Goal: Information Seeking & Learning: Learn about a topic

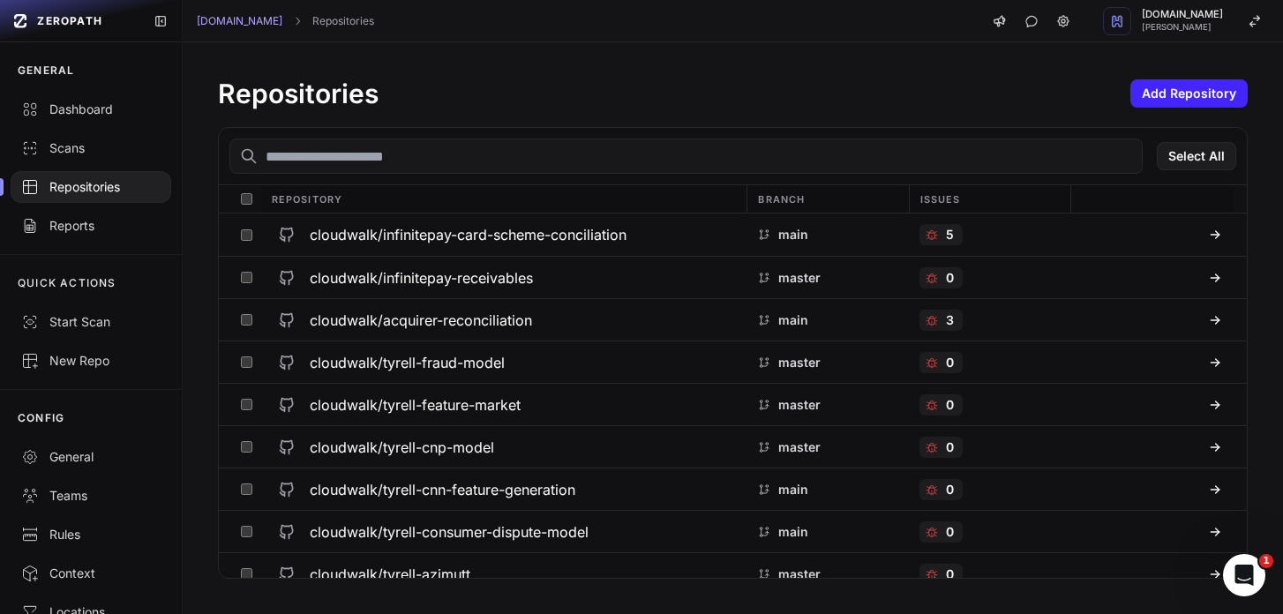
click at [329, 167] on input "text" at bounding box center [685, 156] width 913 height 35
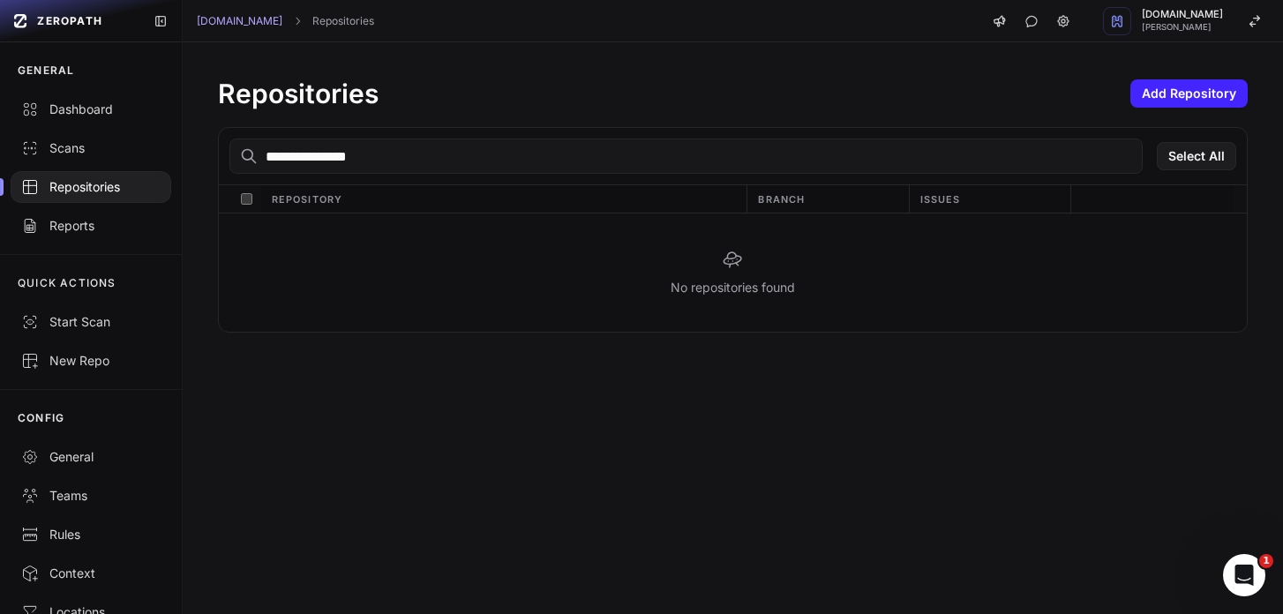
type input "**********"
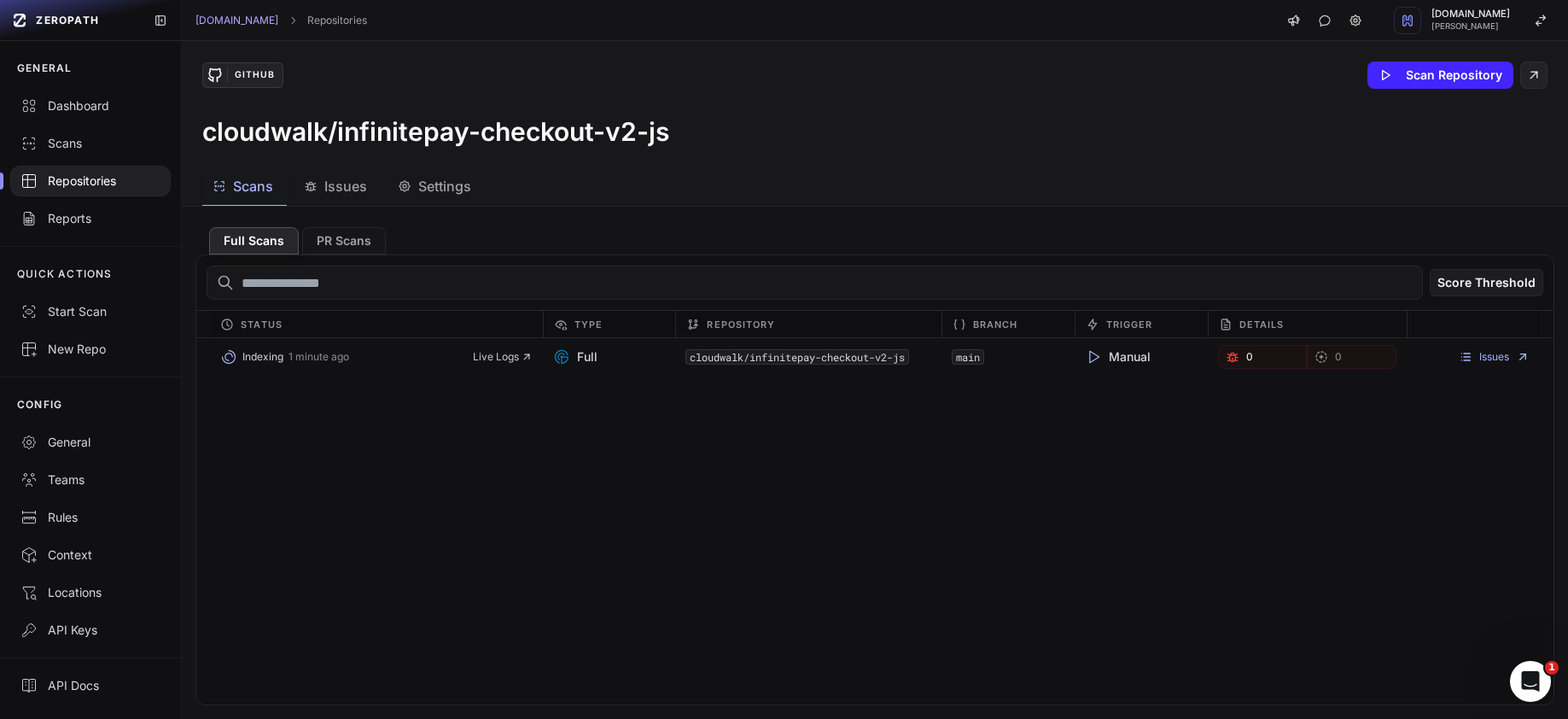
click at [820, 161] on div "GitHub Scan Repository cloudwalk/infinitepay-checkout-v2-js" at bounding box center [874, 104] width 1386 height 127
click at [346, 235] on button "PR Scans" at bounding box center [343, 241] width 83 height 27
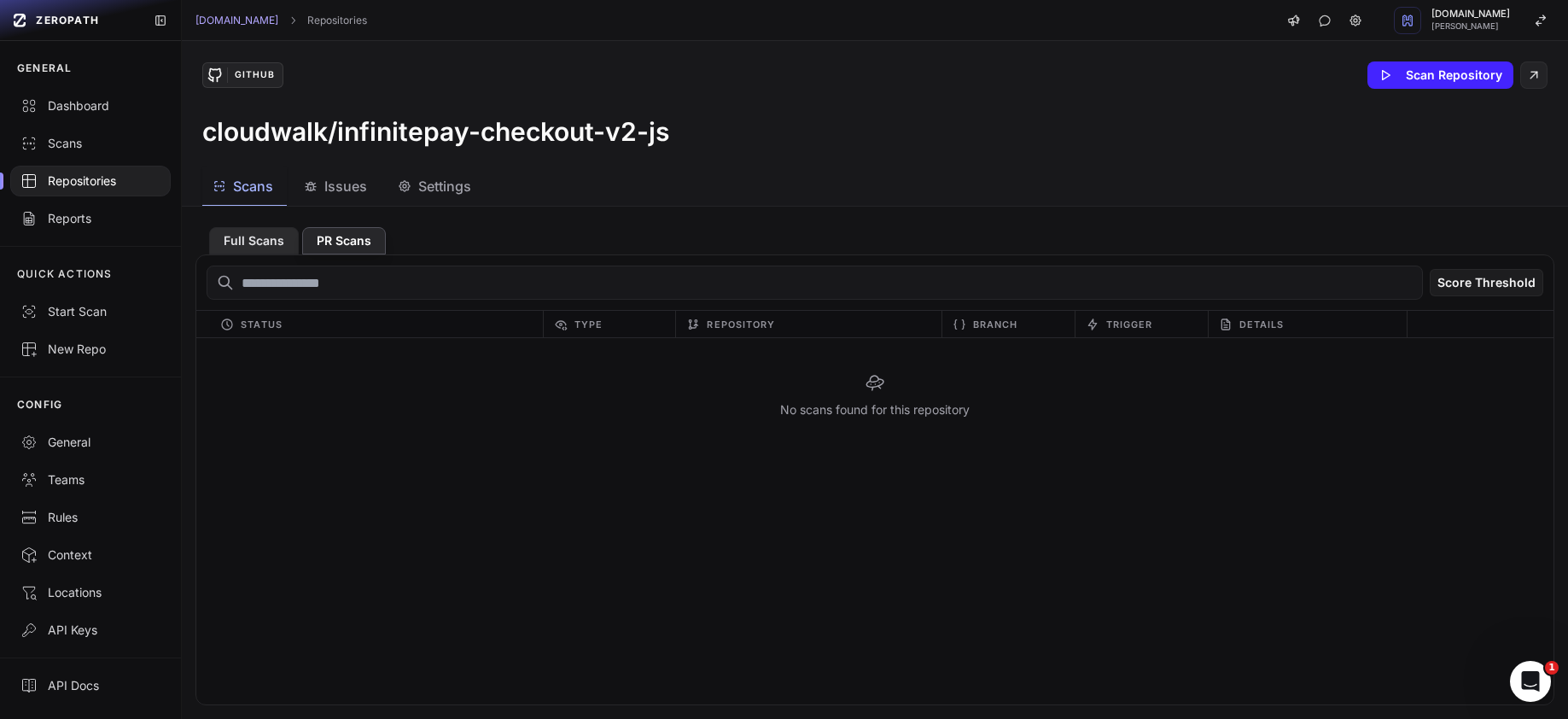
click at [276, 253] on button "Full Scans" at bounding box center [253, 241] width 90 height 27
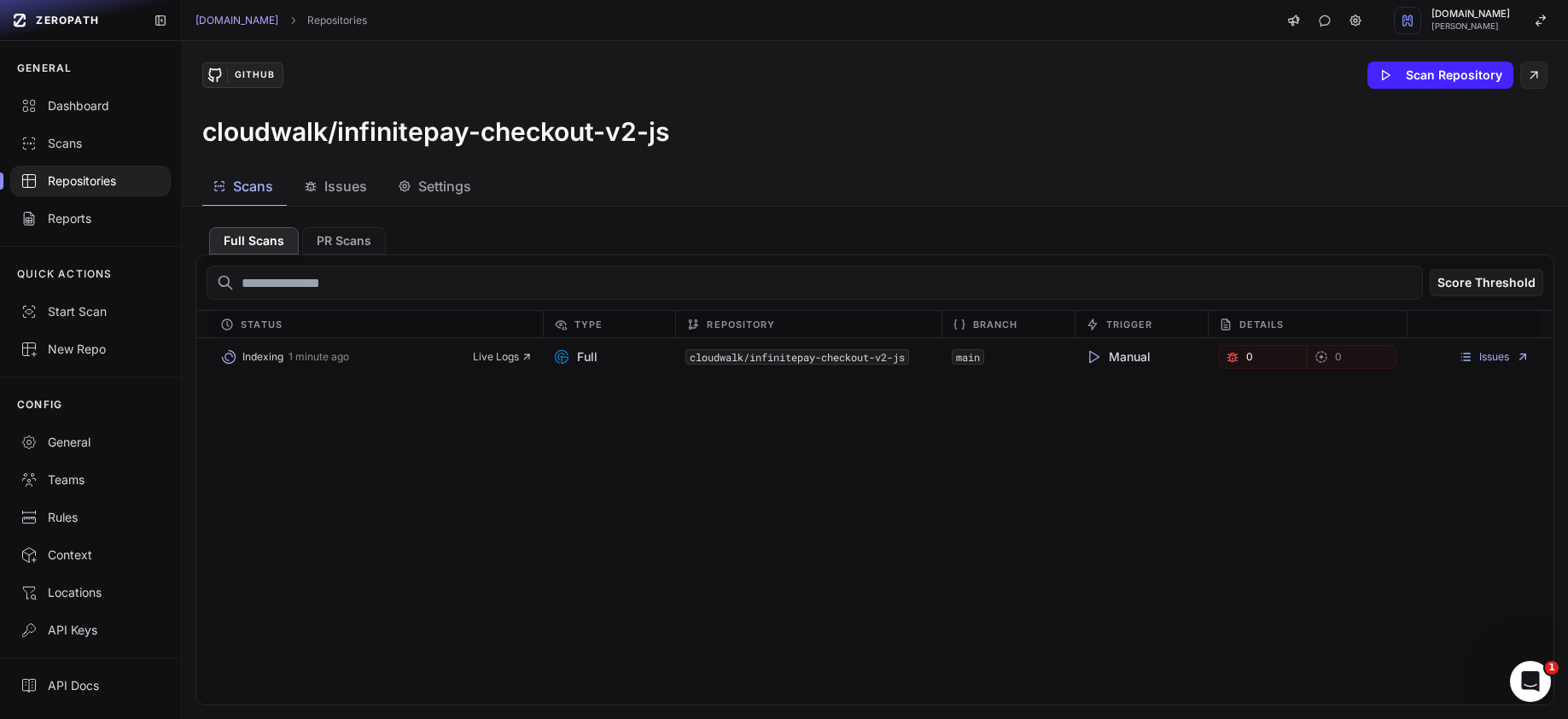
click at [388, 193] on button "Issues" at bounding box center [436, 187] width 98 height 39
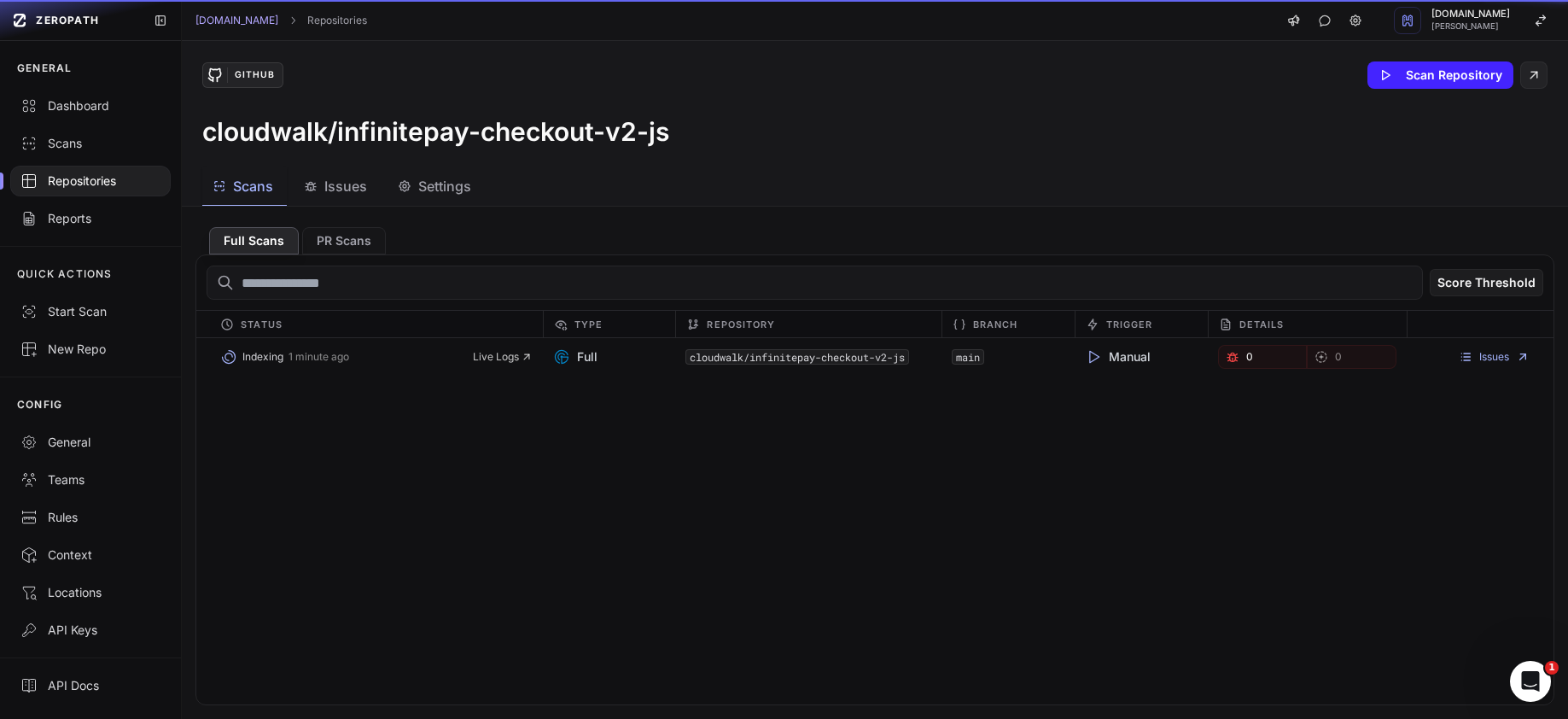
click at [255, 185] on span "Scans" at bounding box center [252, 186] width 40 height 20
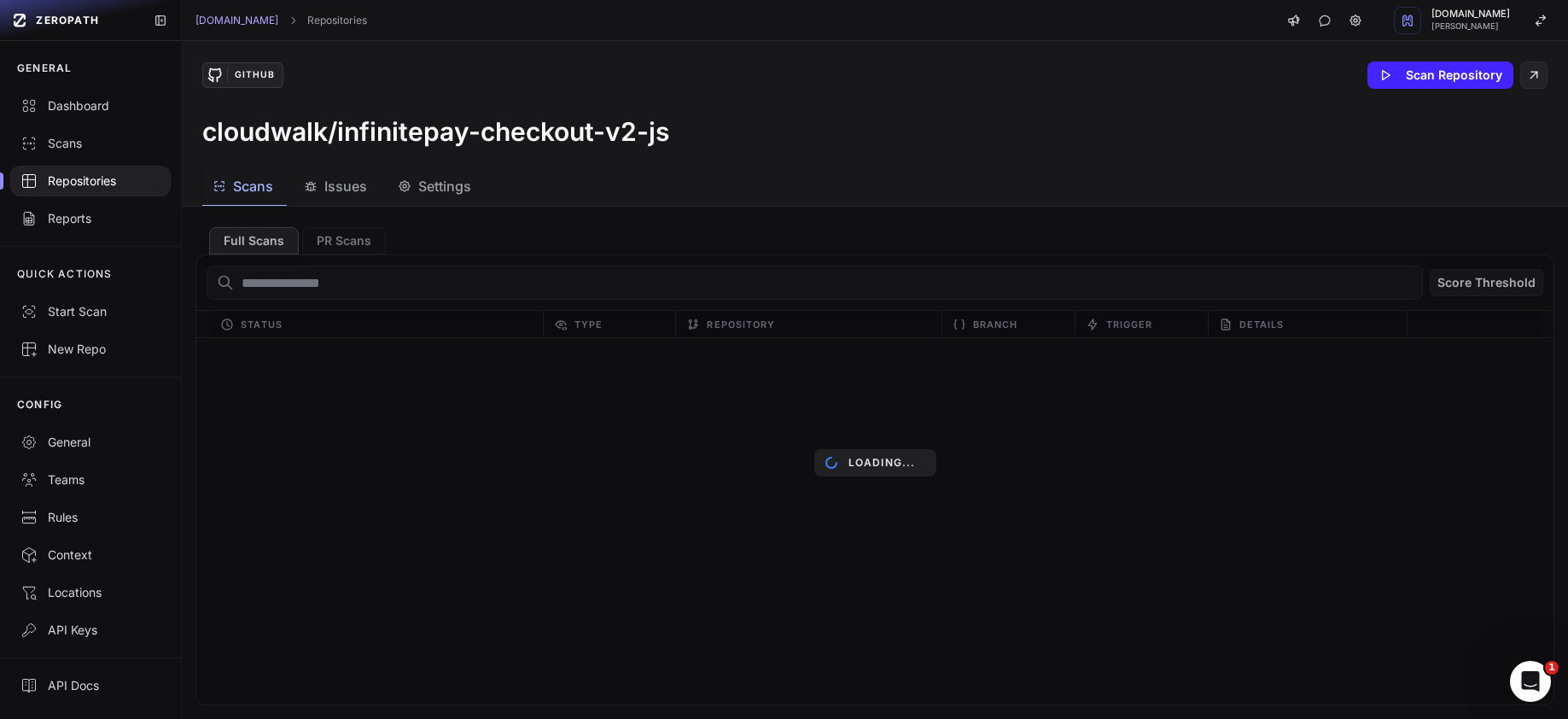
click at [1027, 185] on div "Scans Issues Settings" at bounding box center [854, 187] width 1346 height 39
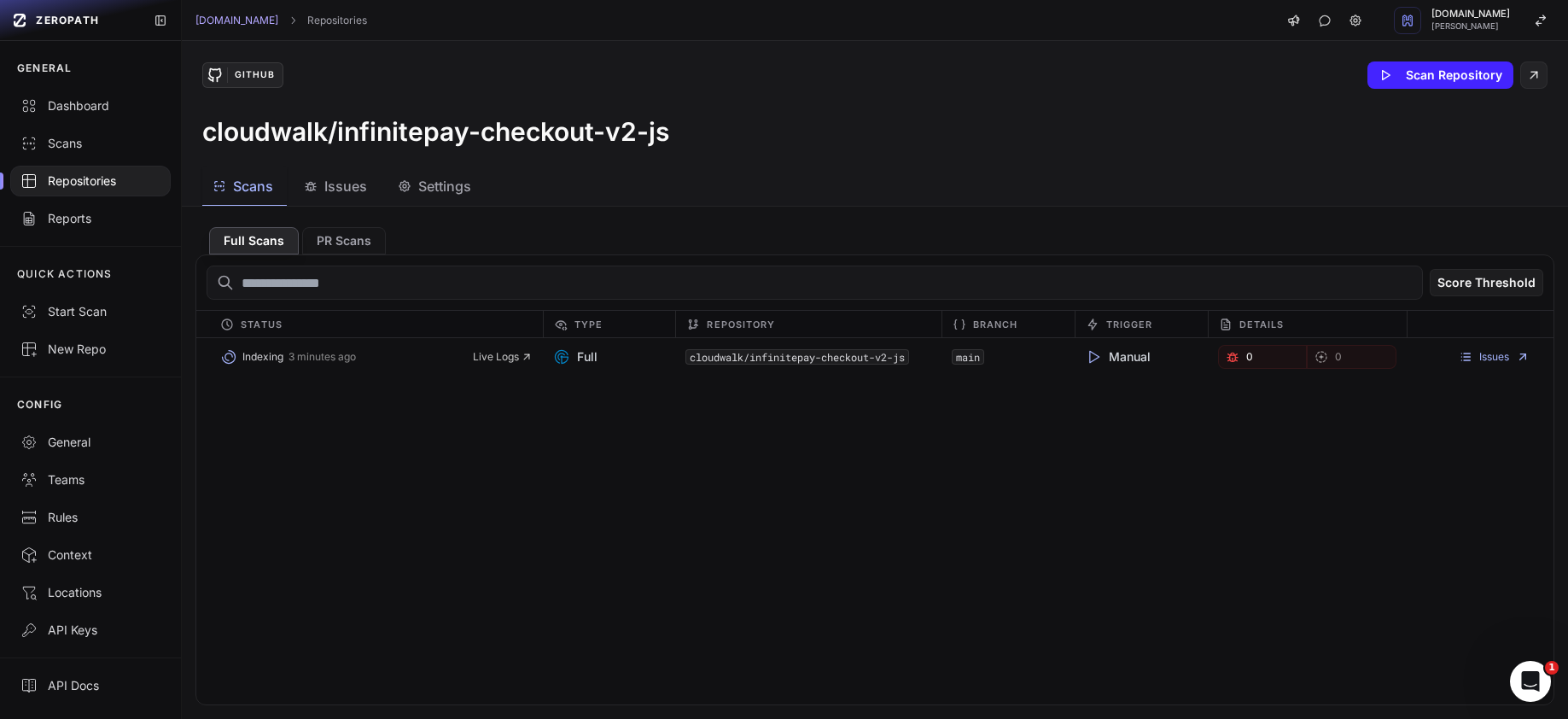
click at [91, 177] on div "Repositories" at bounding box center [90, 181] width 140 height 17
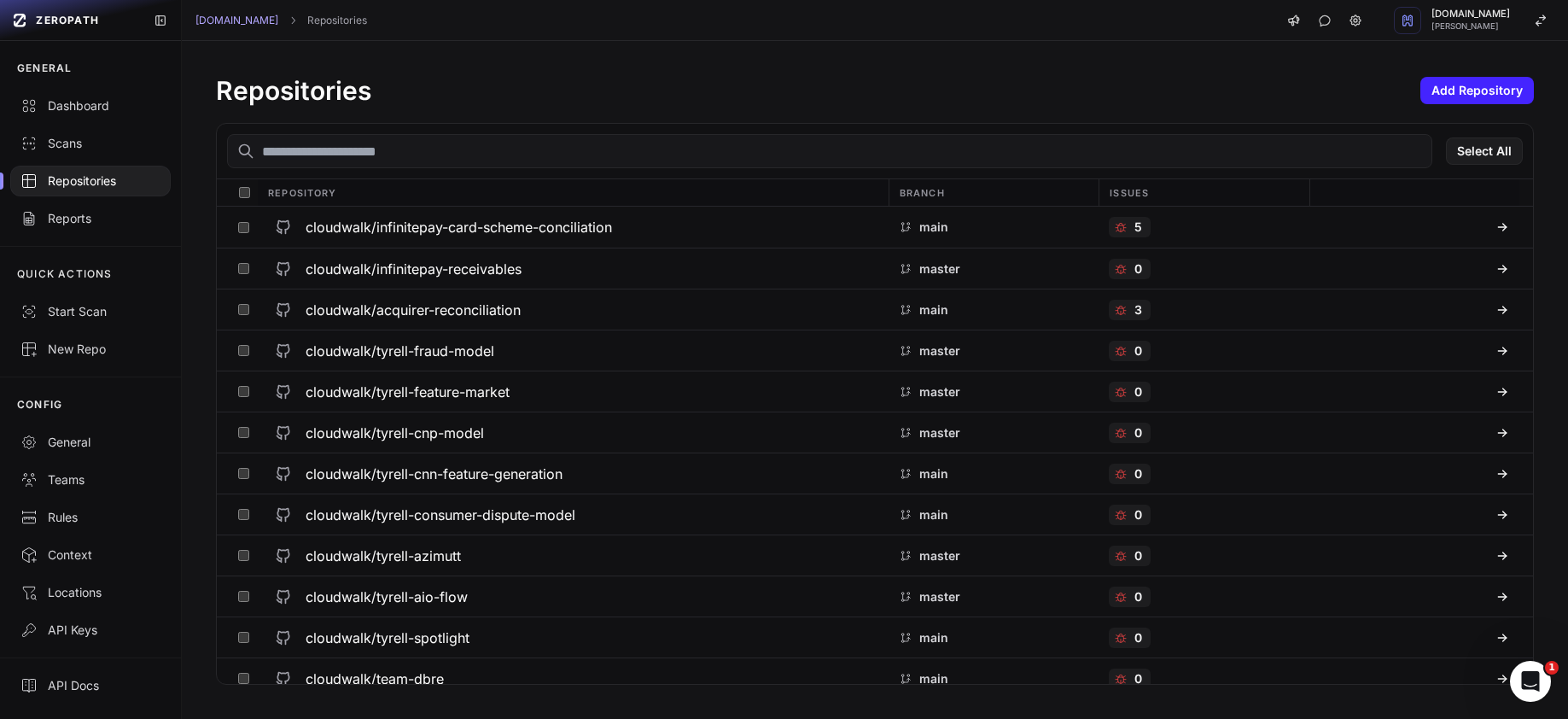
click at [454, 149] on input "text" at bounding box center [830, 151] width 1205 height 34
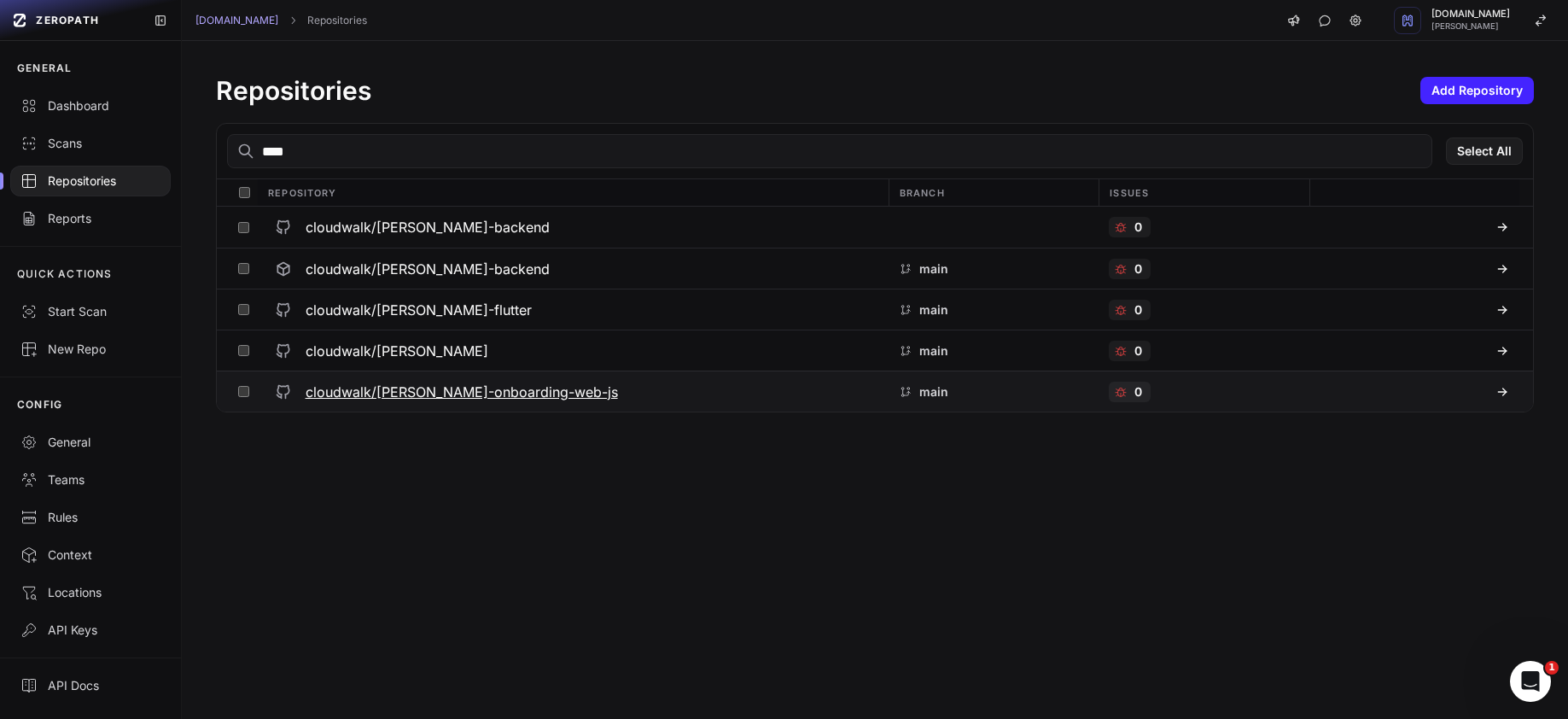
type input "****"
click at [497, 390] on h3 "cloudwalk/jim-onboarding-web-js" at bounding box center [461, 391] width 312 height 20
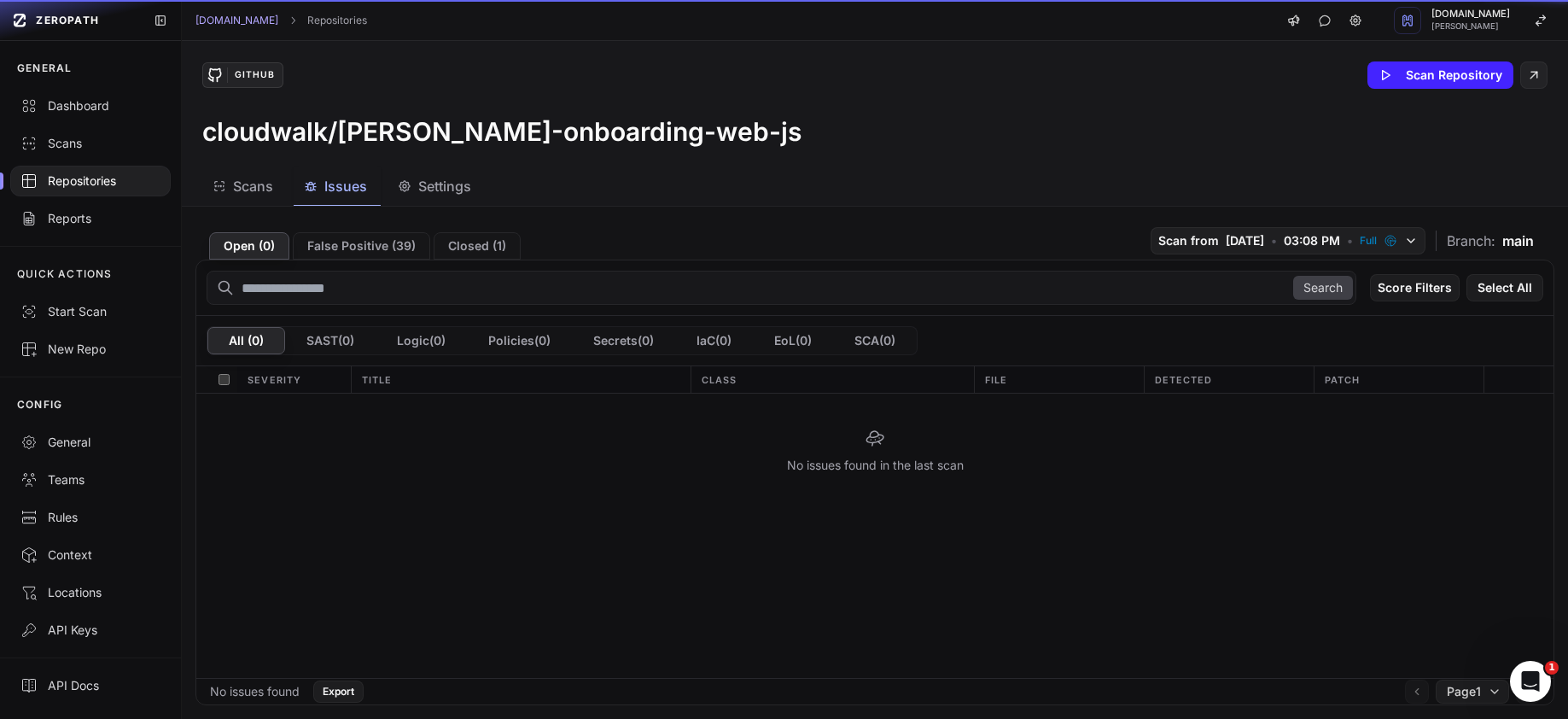
click at [347, 185] on span "Issues" at bounding box center [345, 186] width 43 height 20
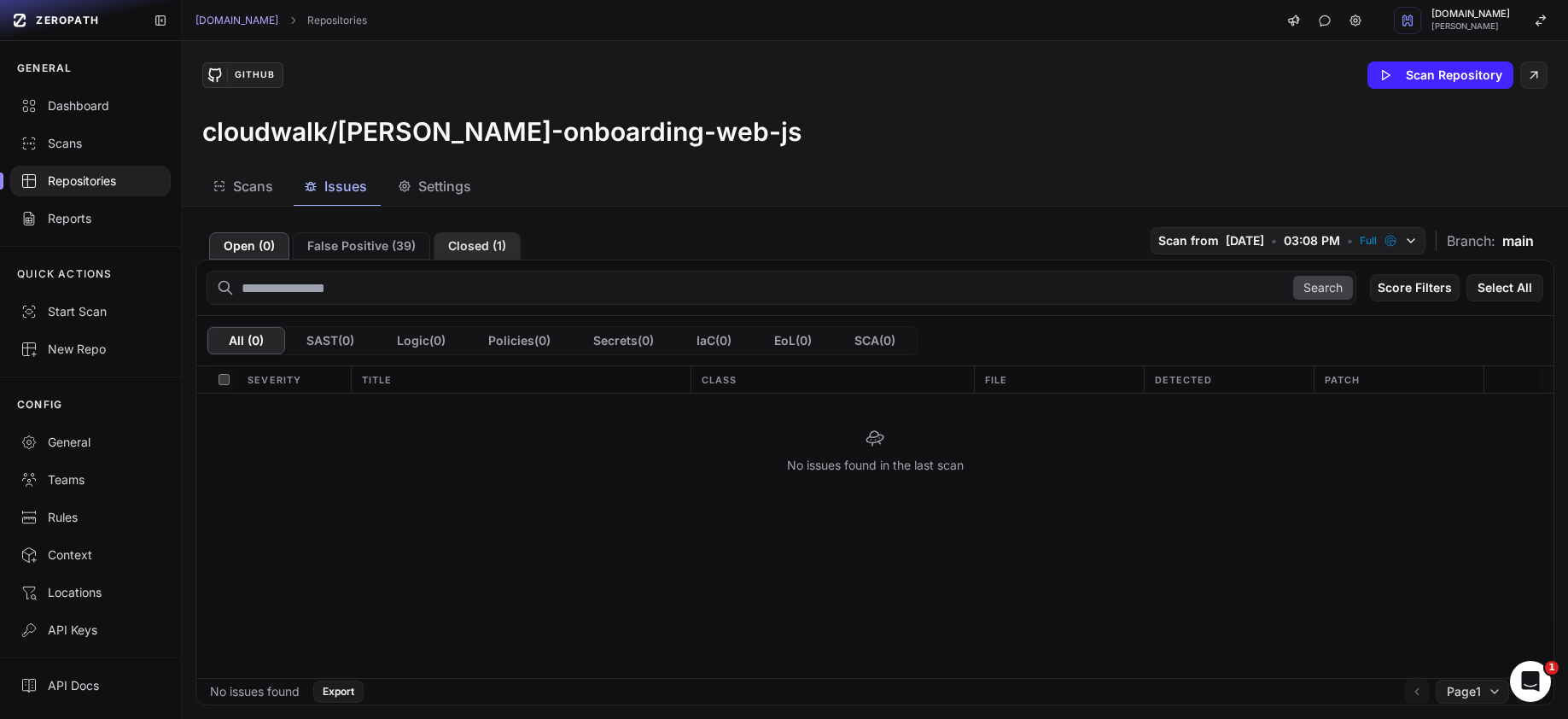
click at [492, 249] on button "Closed ( 1 )" at bounding box center [477, 246] width 87 height 27
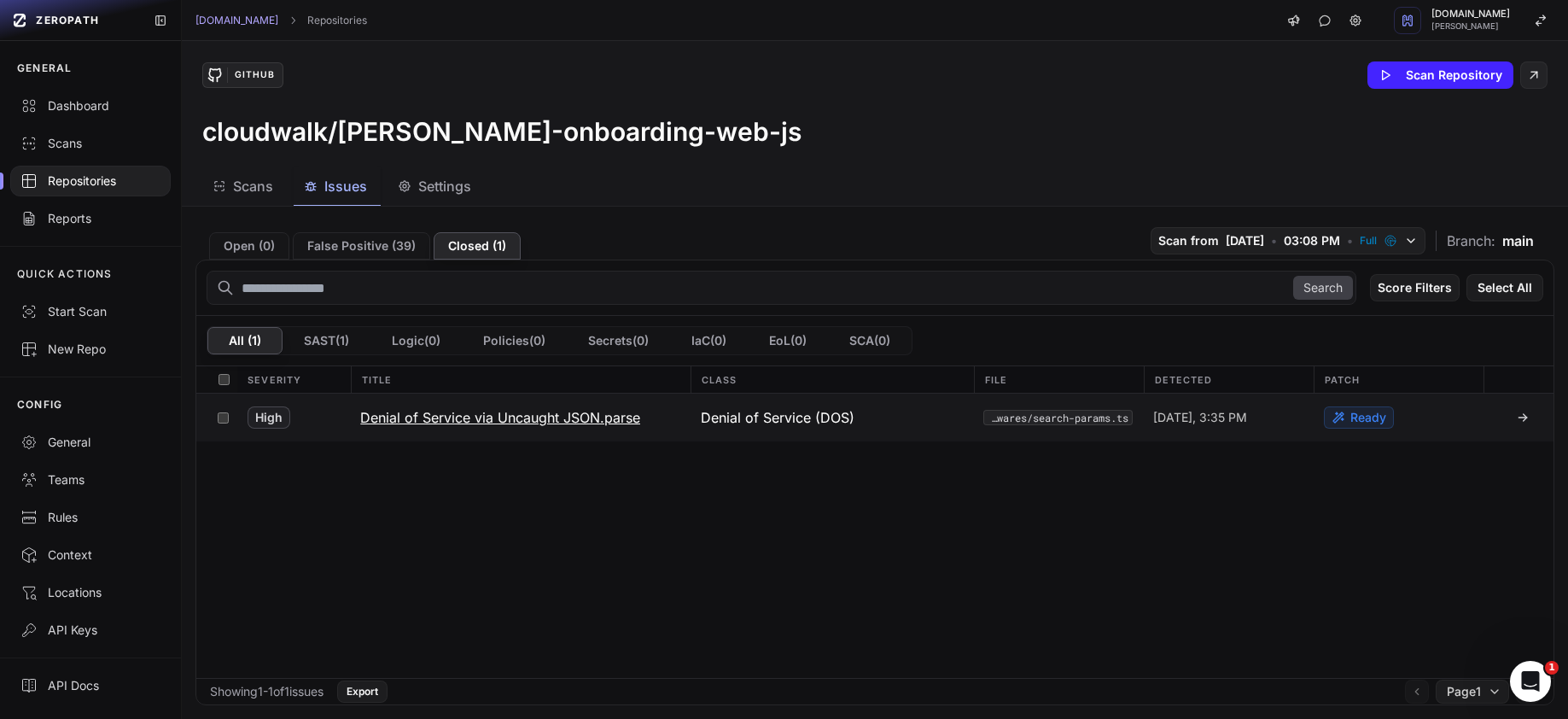
click at [447, 419] on h3 "Denial of Service via Uncaught JSON.parse" at bounding box center [499, 417] width 280 height 20
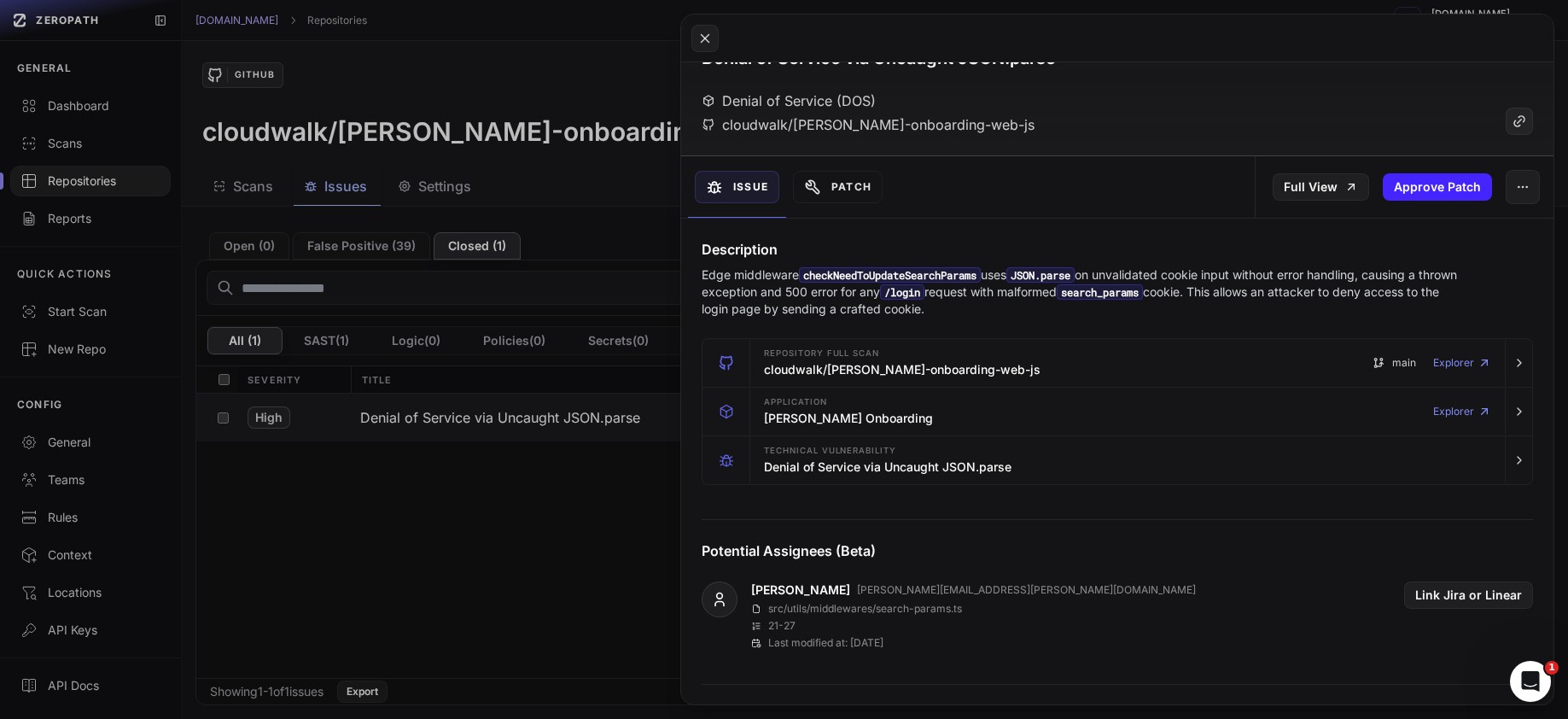
scroll to position [46, 0]
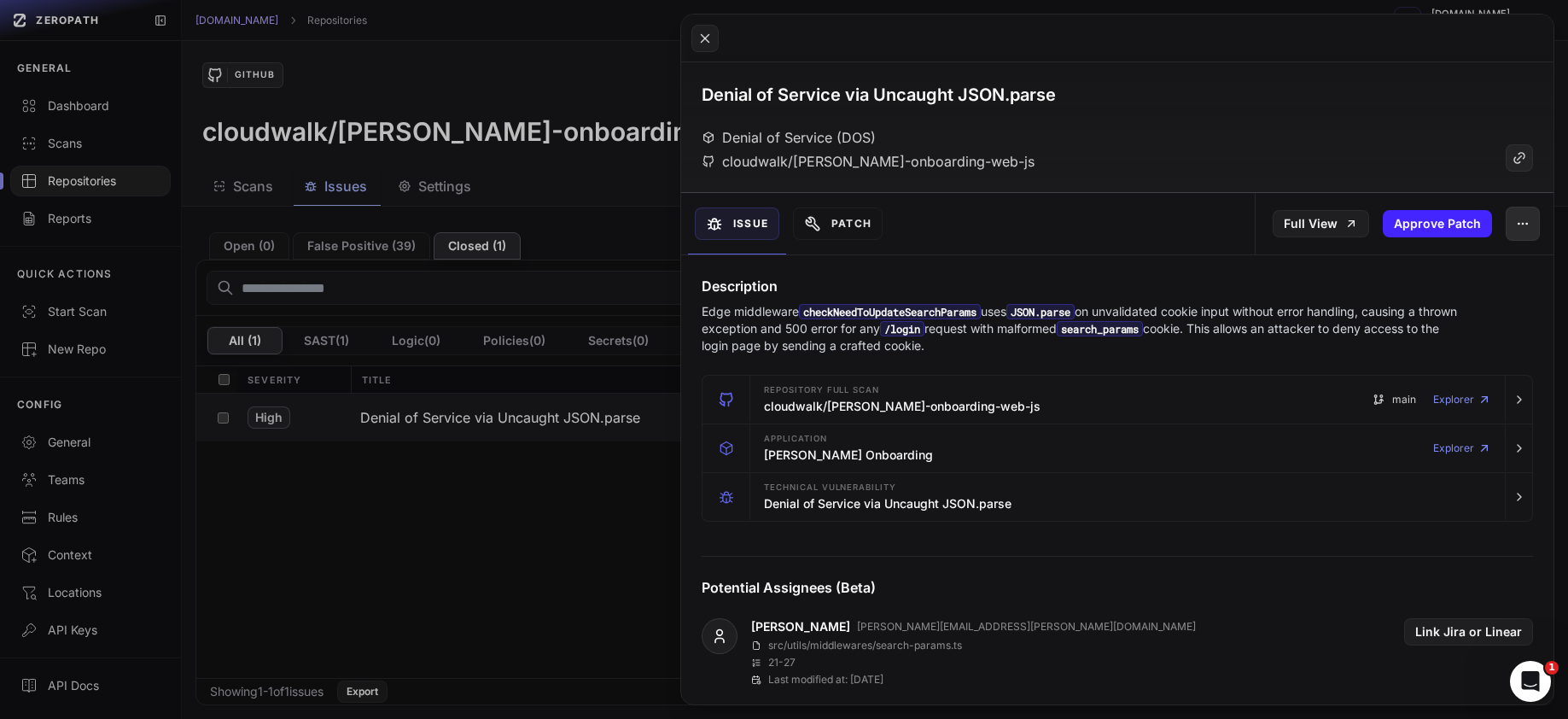
click at [1516, 229] on icon "button" at bounding box center [1523, 224] width 14 height 14
click at [1230, 184] on div "High 9.2 9 Archived Denial of Service via Uncaught JSON.parse Denial of Service…" at bounding box center [1117, 105] width 873 height 177
click at [847, 230] on button "Patch" at bounding box center [838, 224] width 90 height 33
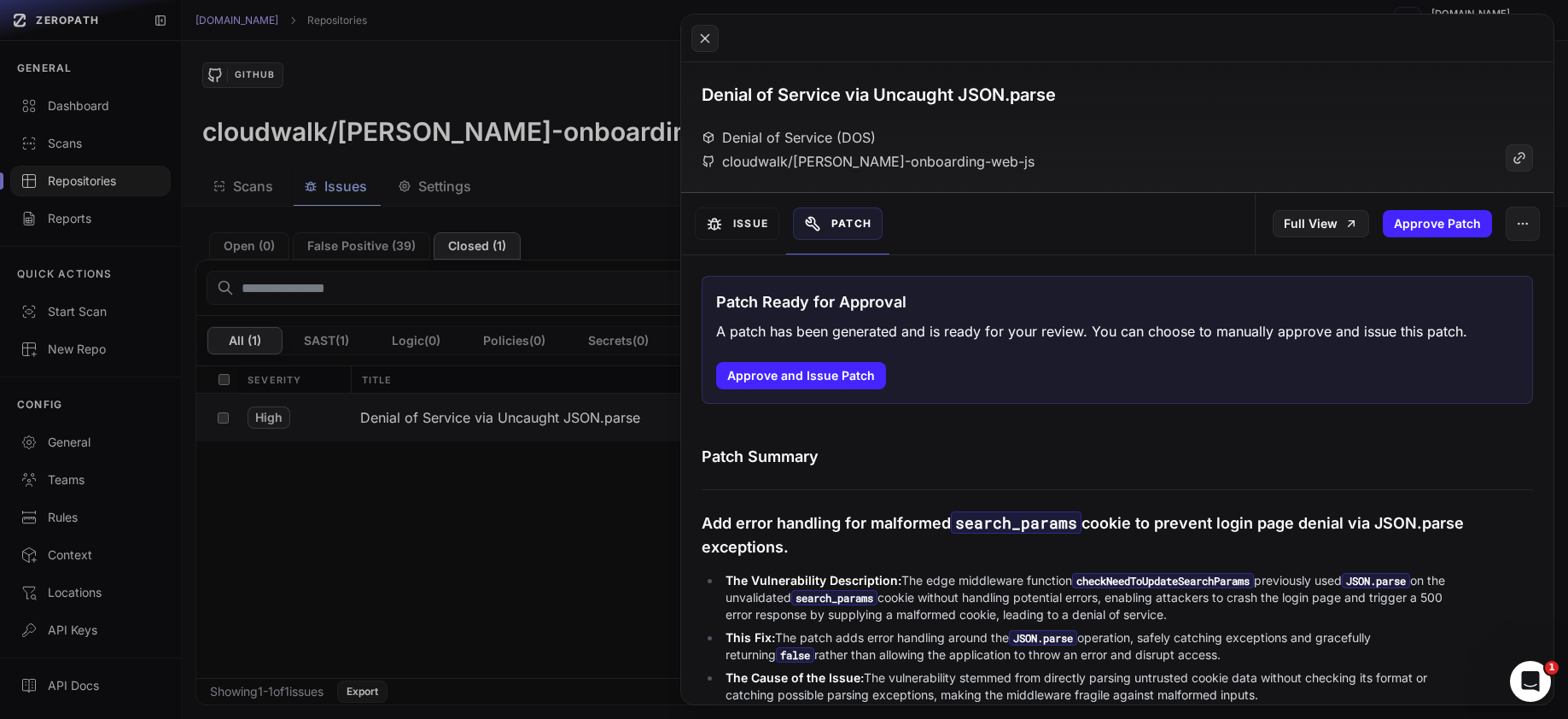
scroll to position [0, 0]
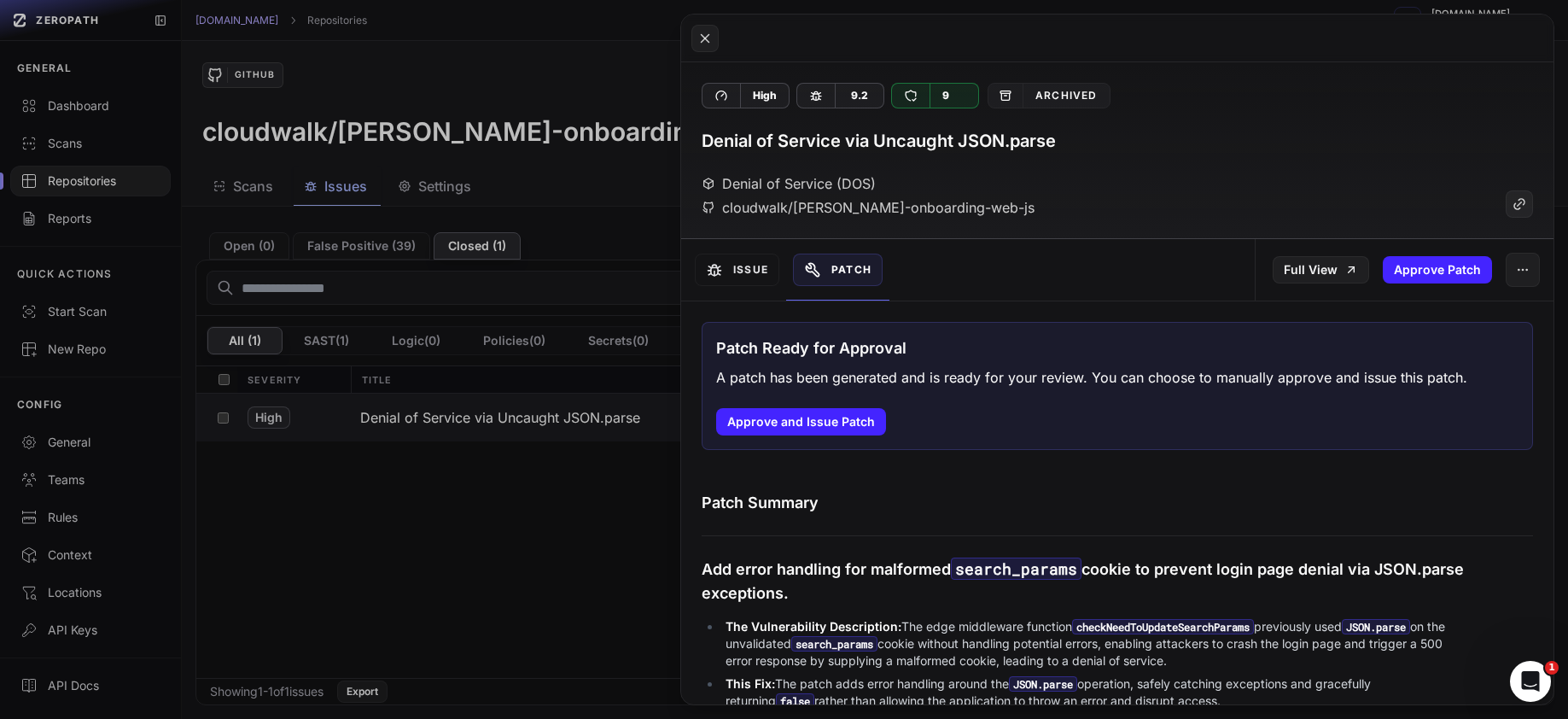
click at [550, 202] on button at bounding box center [784, 359] width 1568 height 719
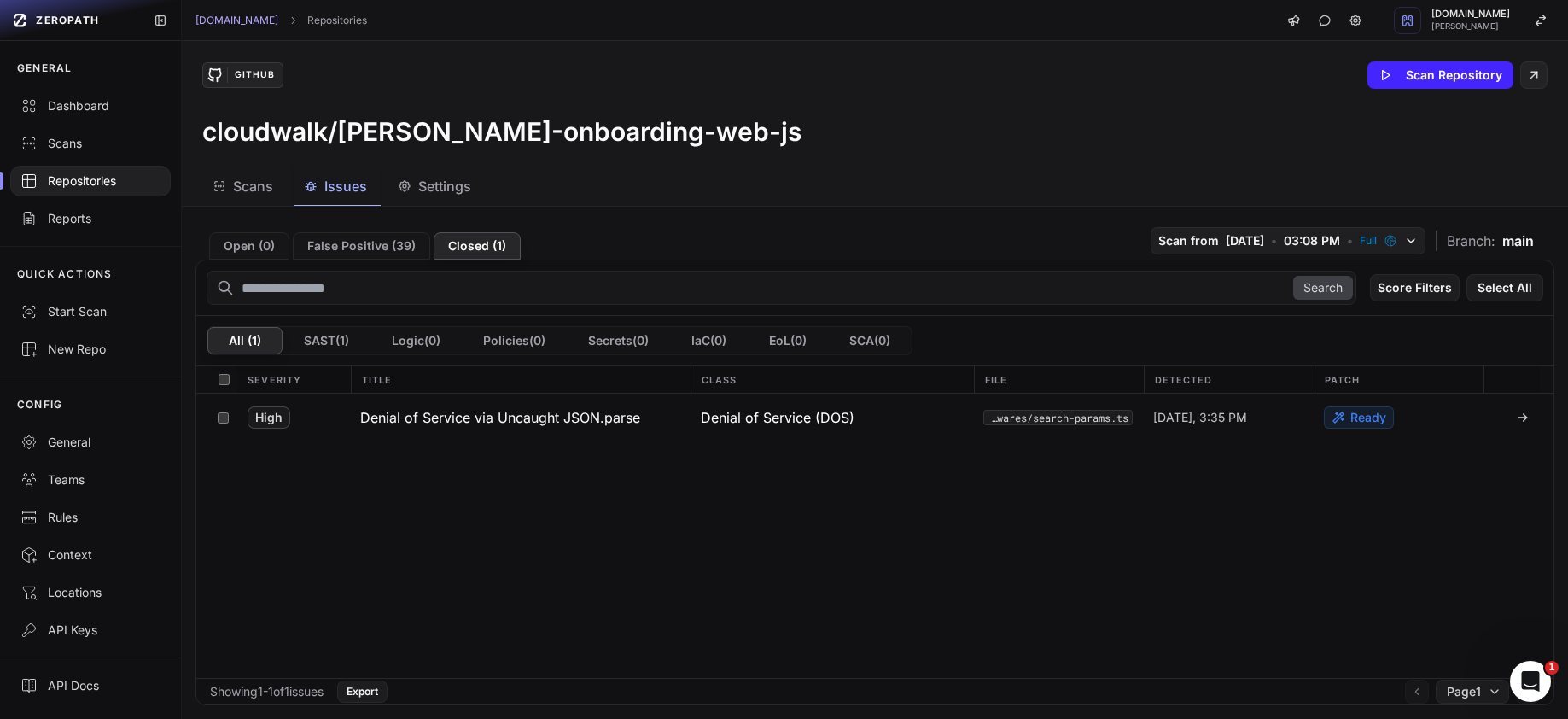
click at [116, 183] on div "Repositories" at bounding box center [90, 181] width 140 height 17
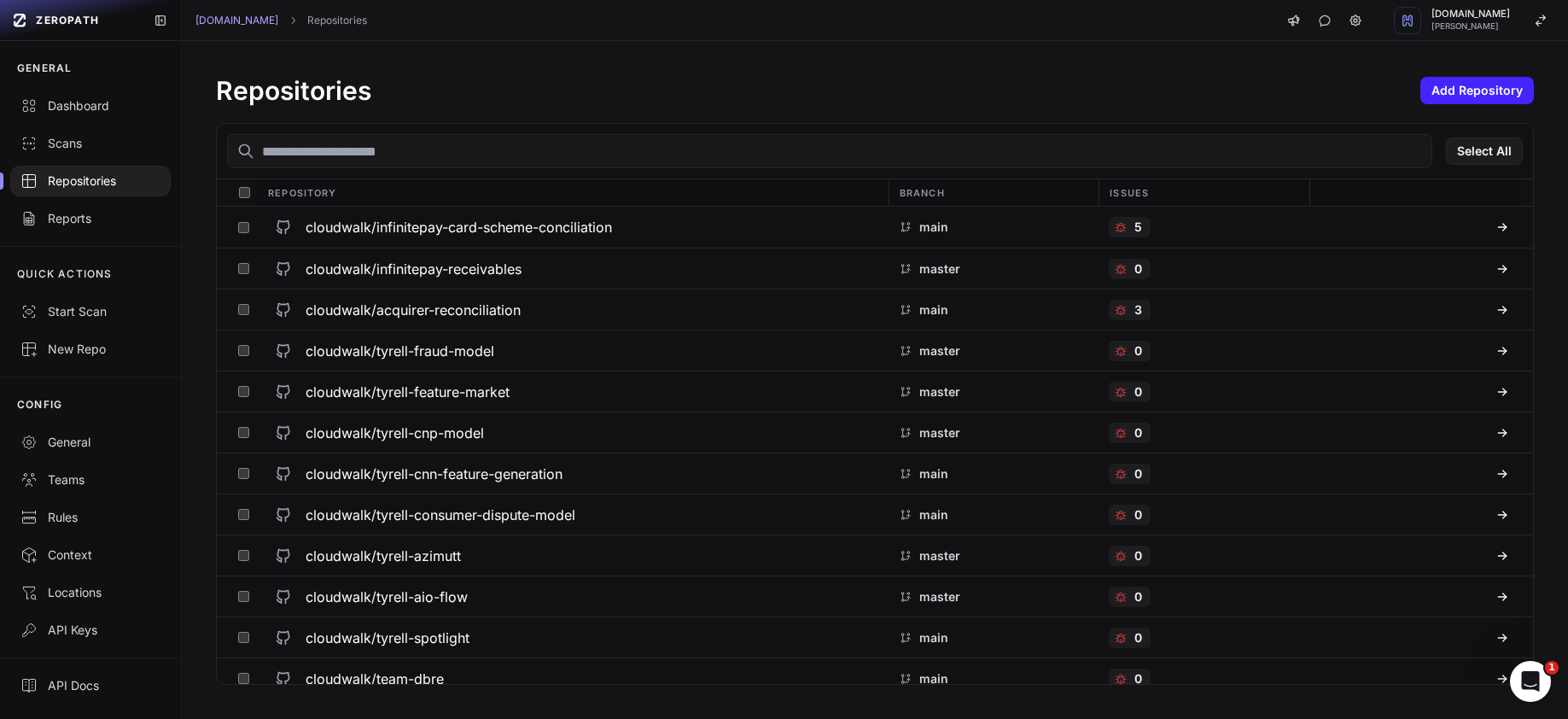
click at [468, 154] on input "text" at bounding box center [830, 151] width 1205 height 34
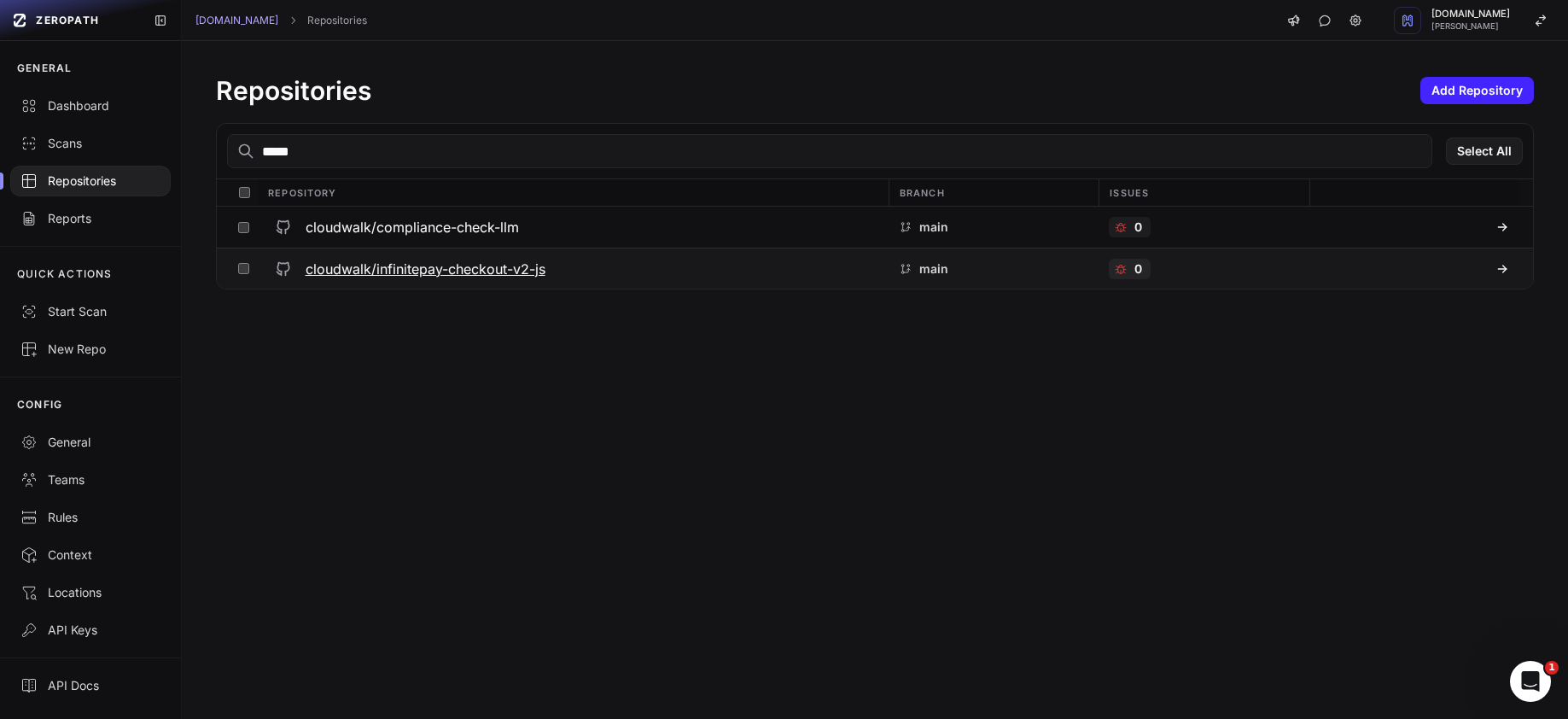
type input "*****"
click at [461, 274] on h3 "cloudwalk/infinitepay-checkout-v2-js" at bounding box center [426, 268] width 240 height 20
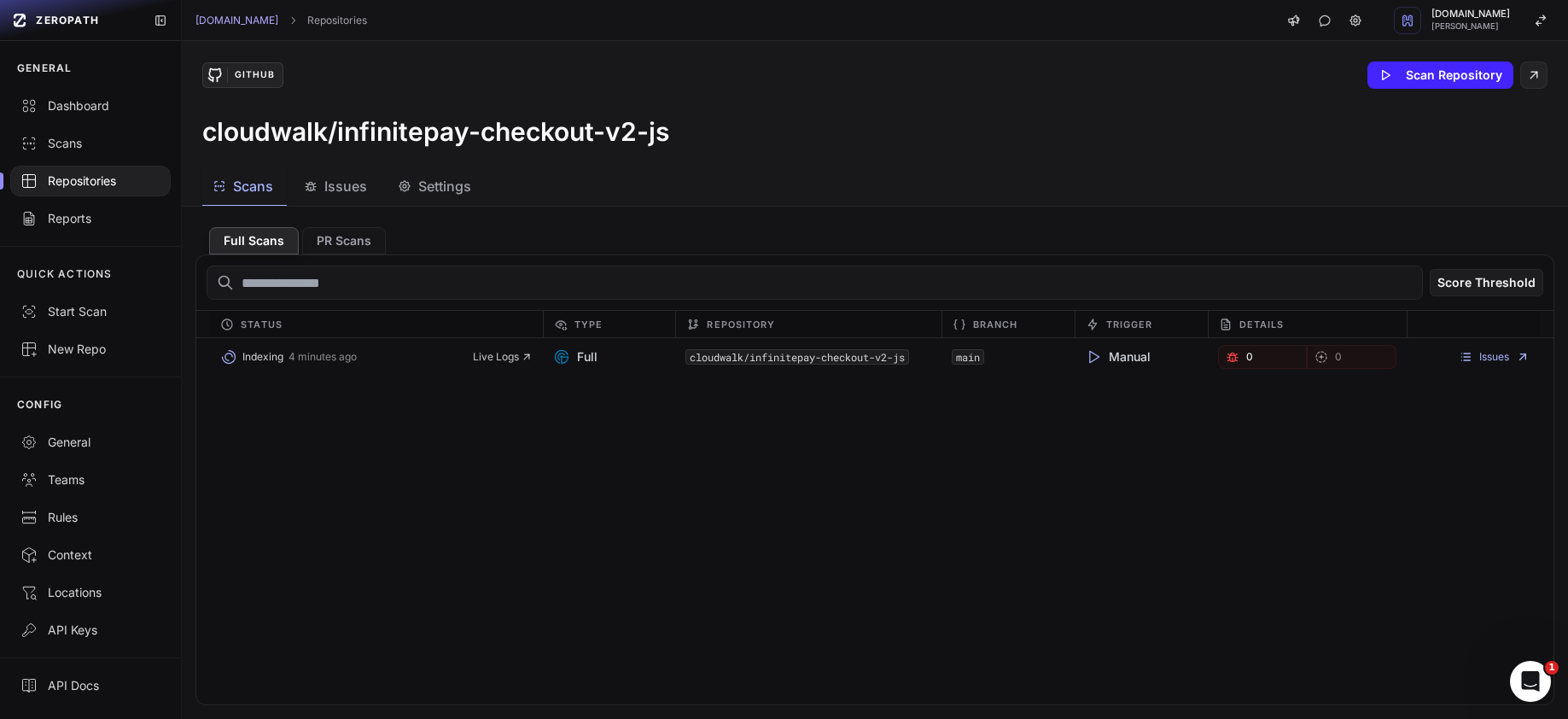
click at [789, 418] on div "Indexing 4 minutes ago Live Logs Full cloudwalk/infinitepay-checkout-v2-js main…" at bounding box center [874, 521] width 1357 height 367
click at [933, 168] on div "Scans Issues Settings" at bounding box center [854, 187] width 1346 height 39
click at [588, 239] on div "Full Scans PR Scans" at bounding box center [874, 237] width 1359 height 34
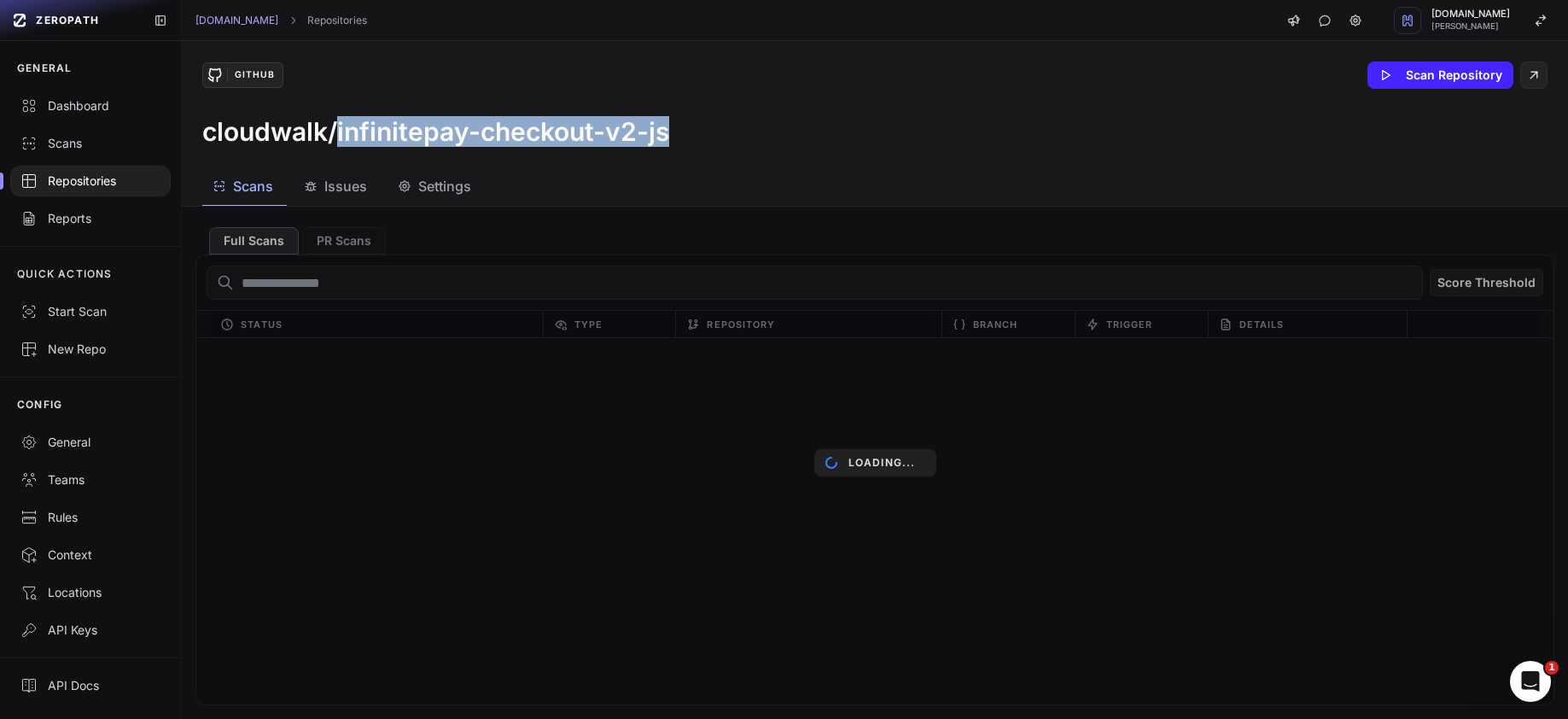
drag, startPoint x: 686, startPoint y: 142, endPoint x: 340, endPoint y: 136, distance: 346.1
click at [340, 136] on div "cloudwalk/infinitepay-checkout-v2-js" at bounding box center [874, 132] width 1346 height 31
copy h3 "infinitepay-checkout-v2-js"
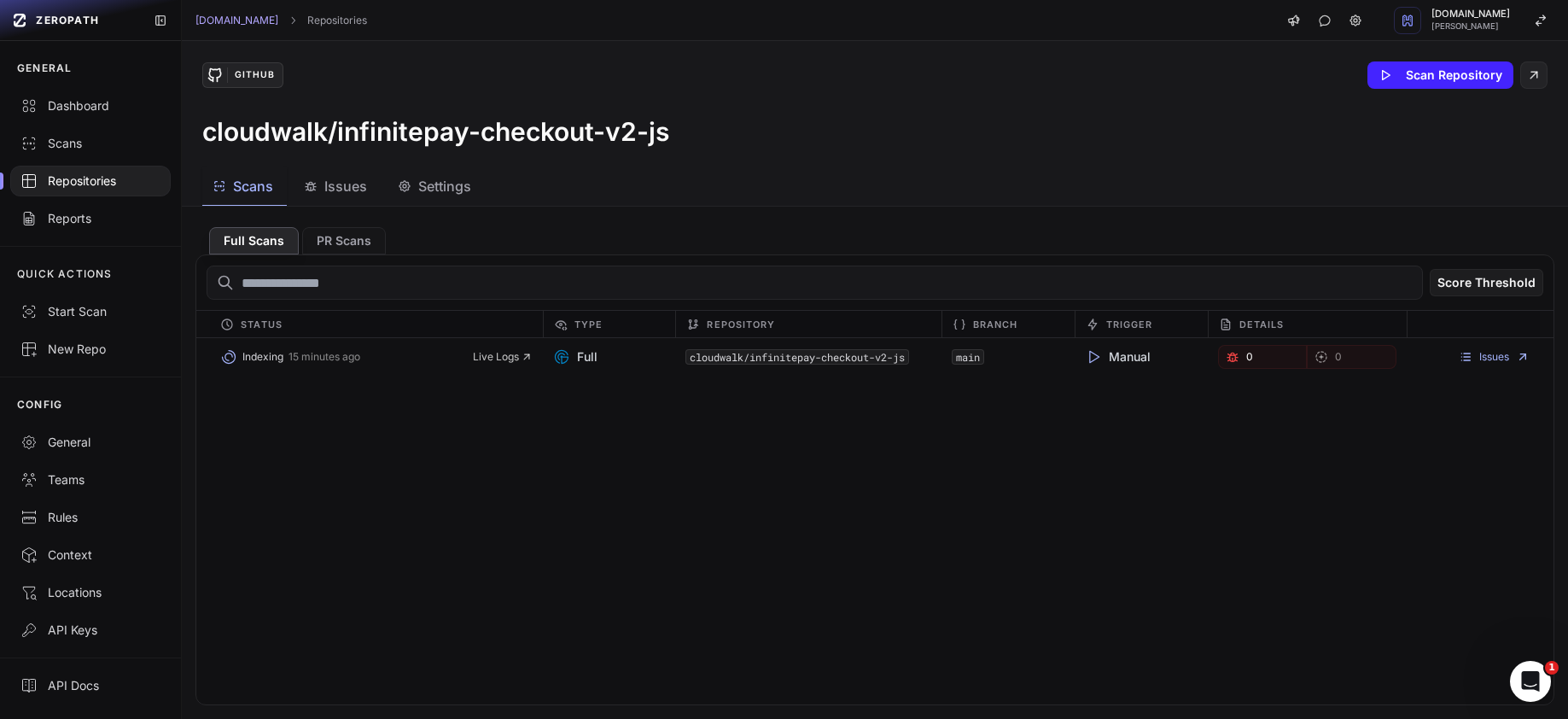
click at [700, 88] on div "GitHub Scan Repository" at bounding box center [874, 75] width 1346 height 27
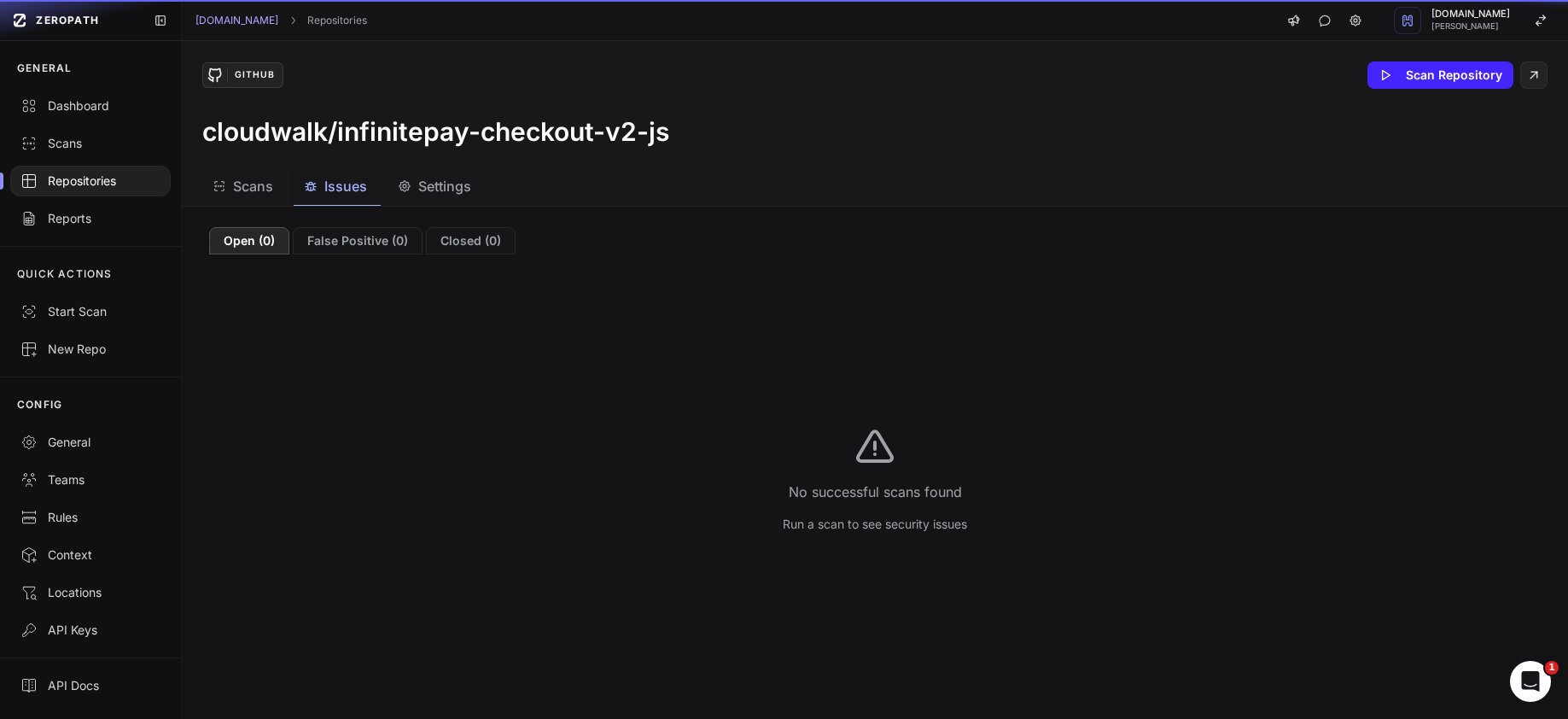
click at [344, 188] on span "Issues" at bounding box center [345, 186] width 43 height 20
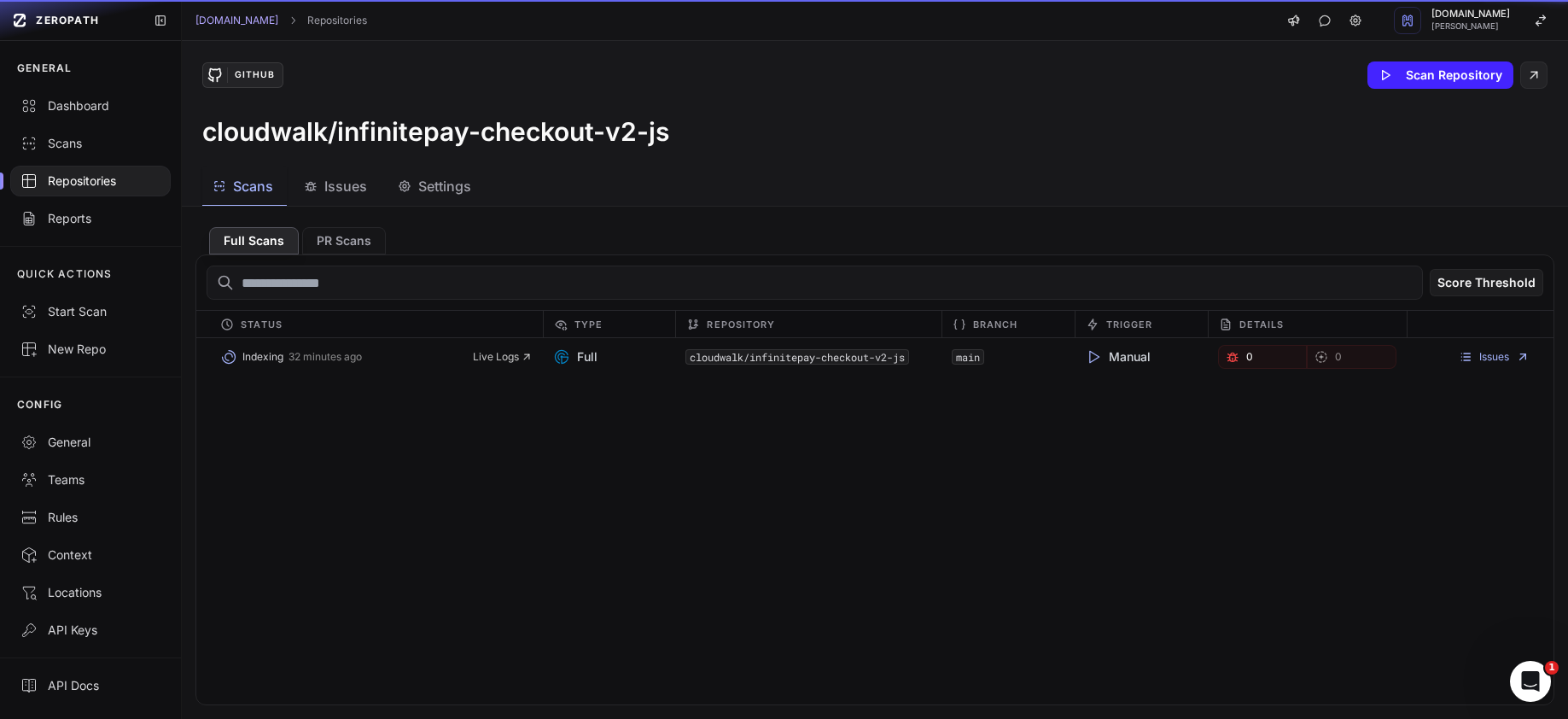
click at [240, 193] on span "Scans" at bounding box center [252, 186] width 40 height 20
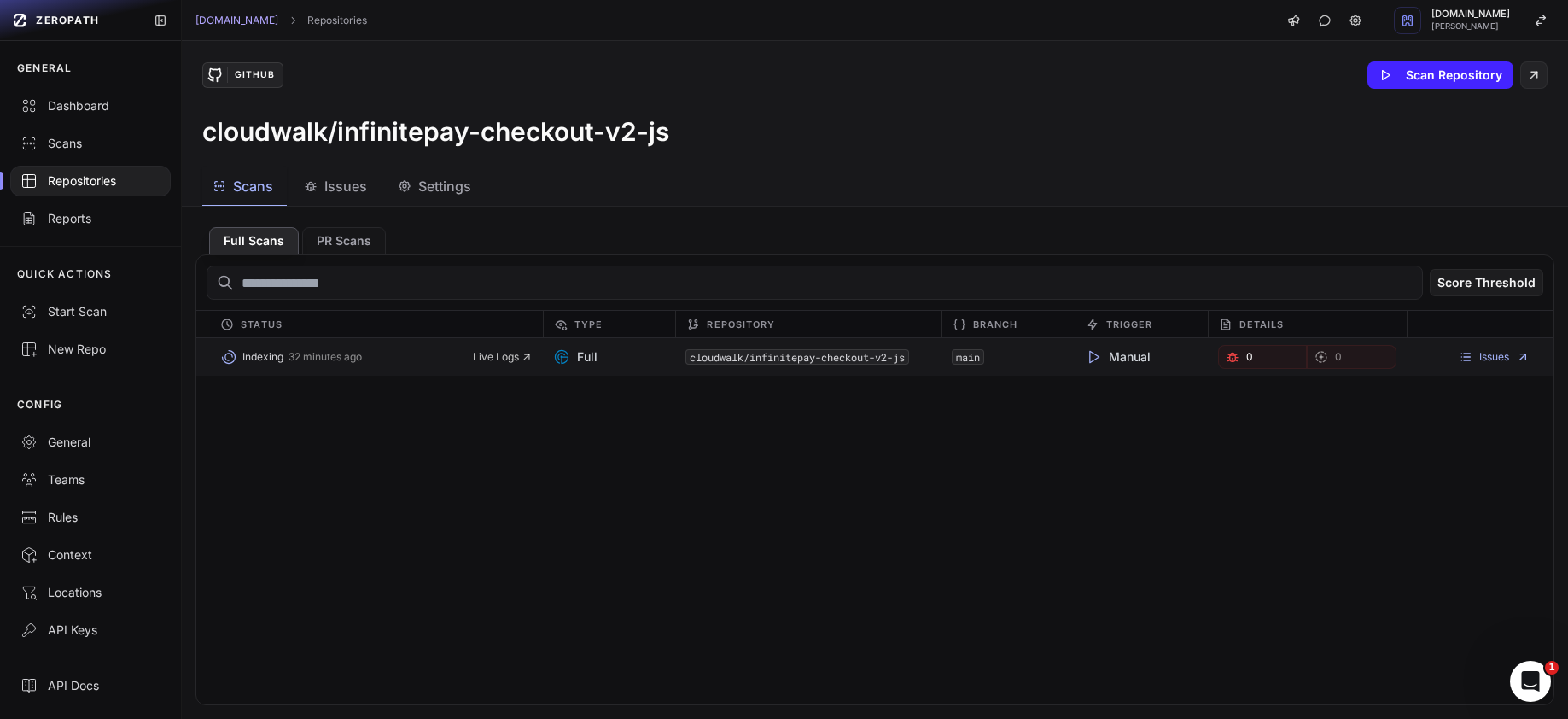
click at [675, 350] on div "Full" at bounding box center [808, 357] width 266 height 24
click at [344, 367] on button "Indexing 32 minutes ago" at bounding box center [346, 357] width 251 height 24
click at [1499, 353] on link "Issues" at bounding box center [1494, 357] width 71 height 14
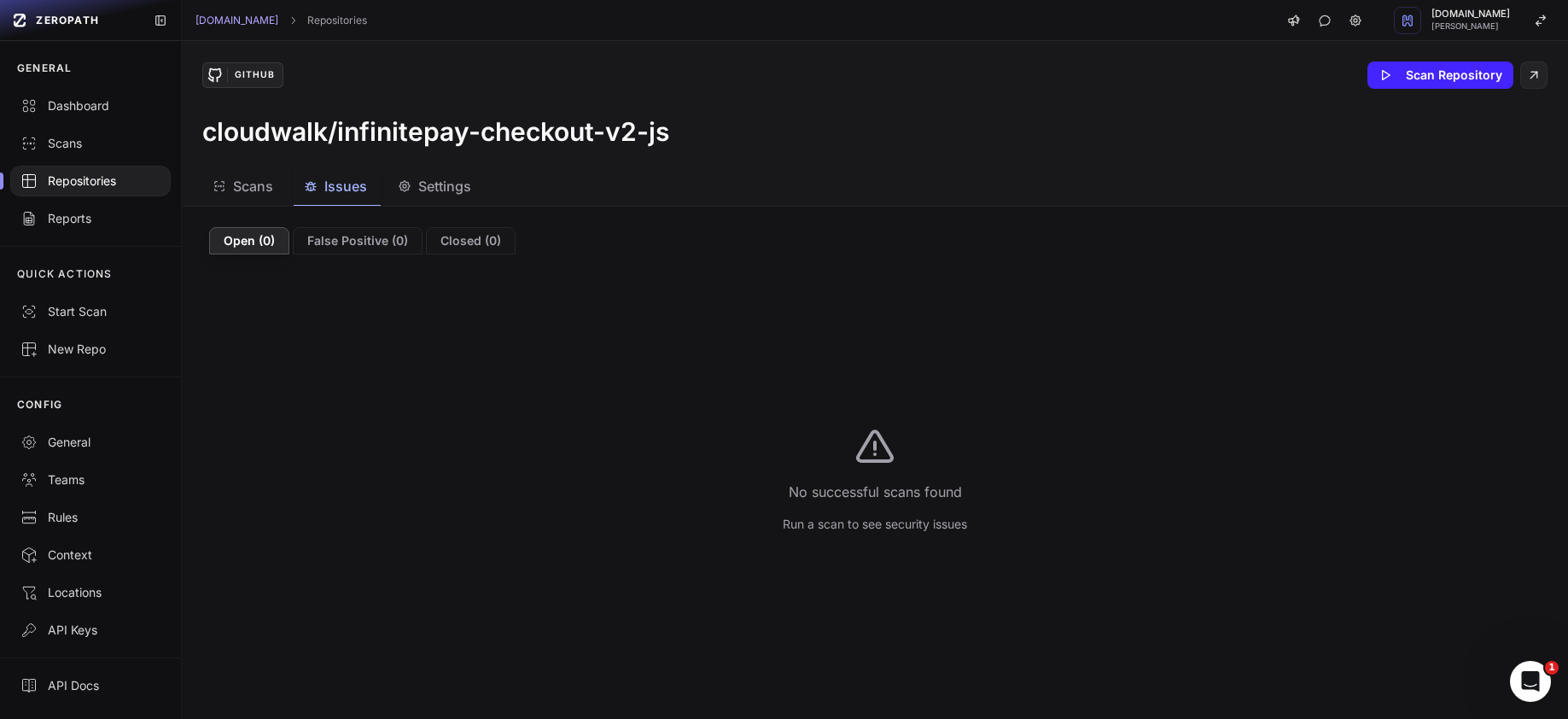
click at [251, 184] on span "Scans" at bounding box center [252, 186] width 40 height 20
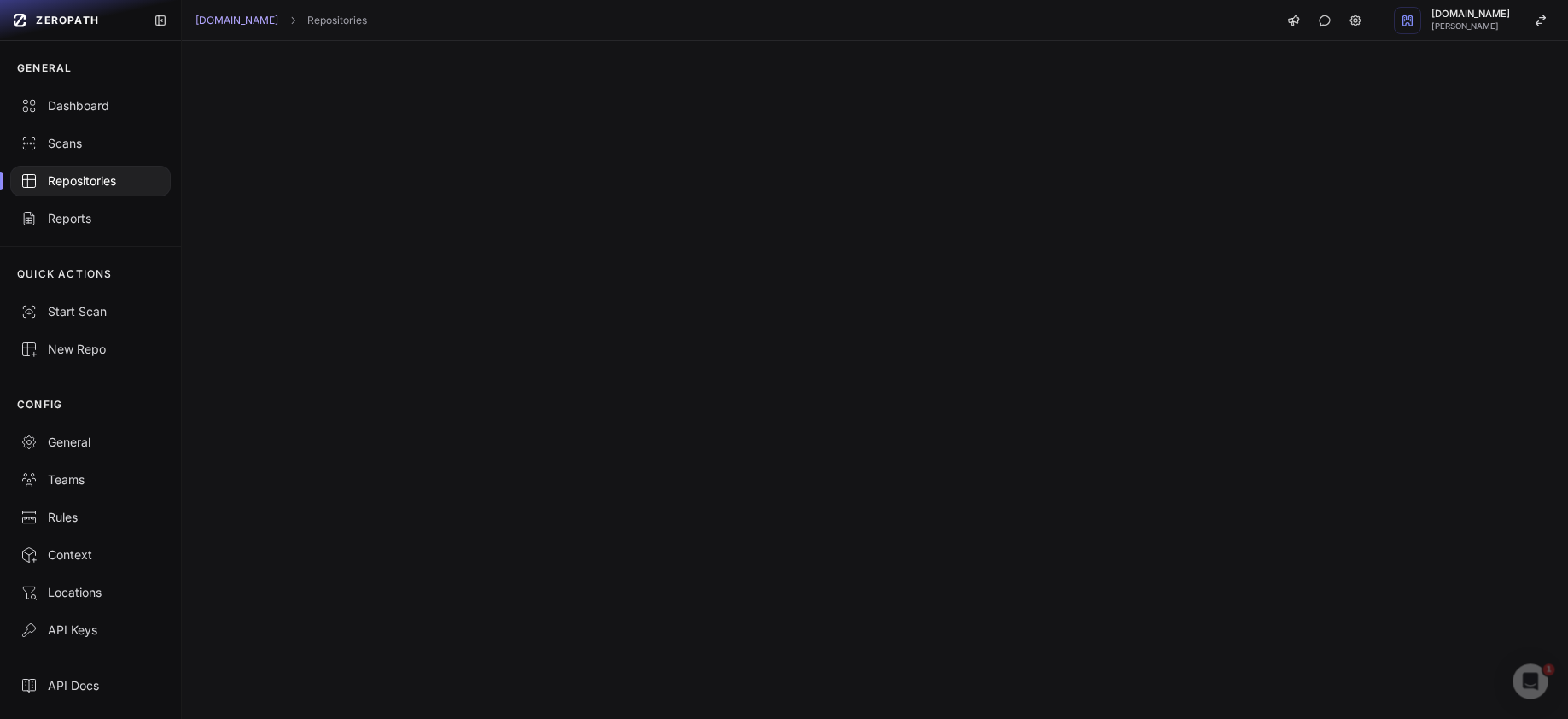
click at [400, 400] on div at bounding box center [874, 379] width 1386 height 678
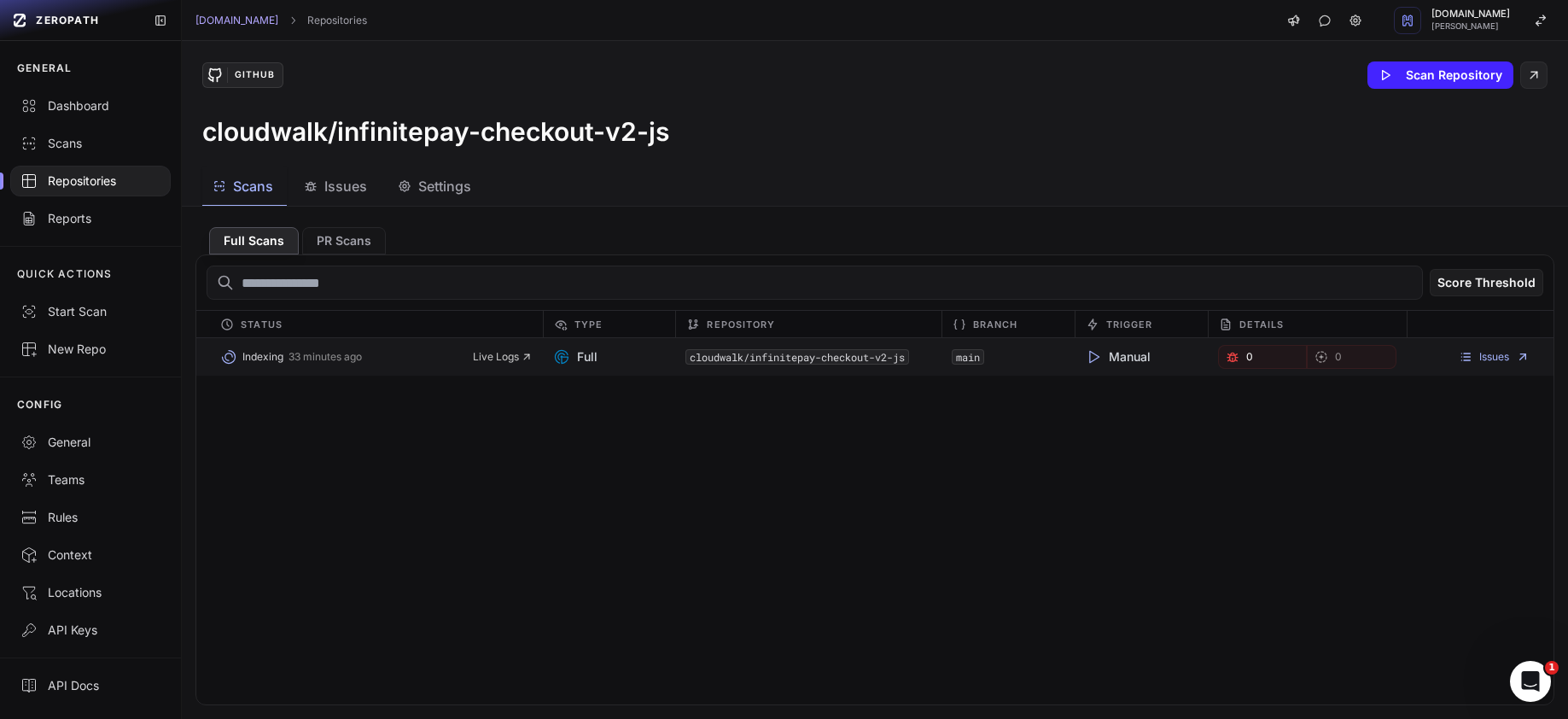
click at [1075, 345] on div "cloudwalk/infinitepay-checkout-v2-js" at bounding box center [1141, 357] width 133 height 24
